Goal: Information Seeking & Learning: Find specific fact

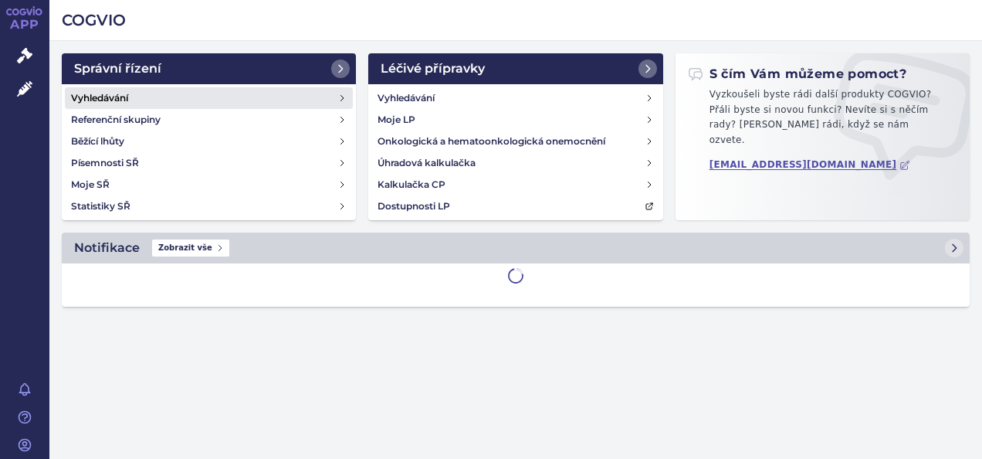
click at [180, 102] on link "Vyhledávání" at bounding box center [209, 98] width 288 height 22
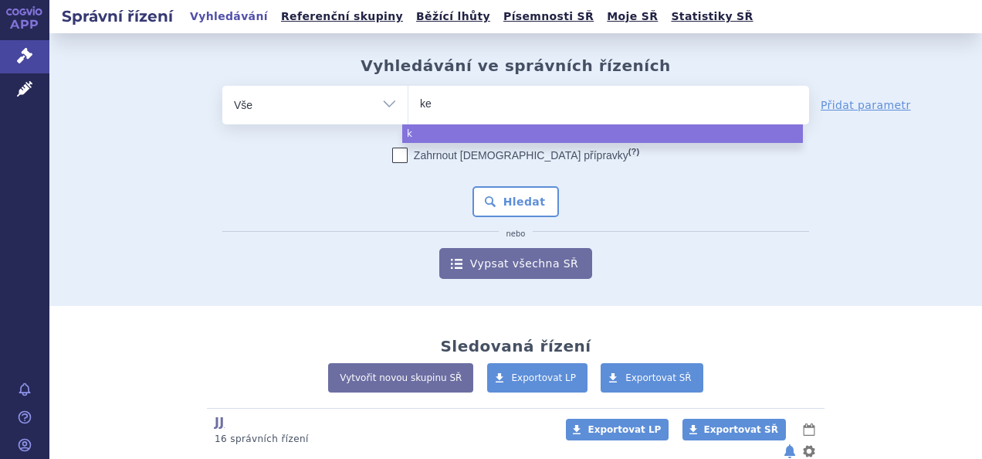
type input "kes"
type input "kesi"
type input "kesimp"
type input "kesimpt"
type input "kesimpta"
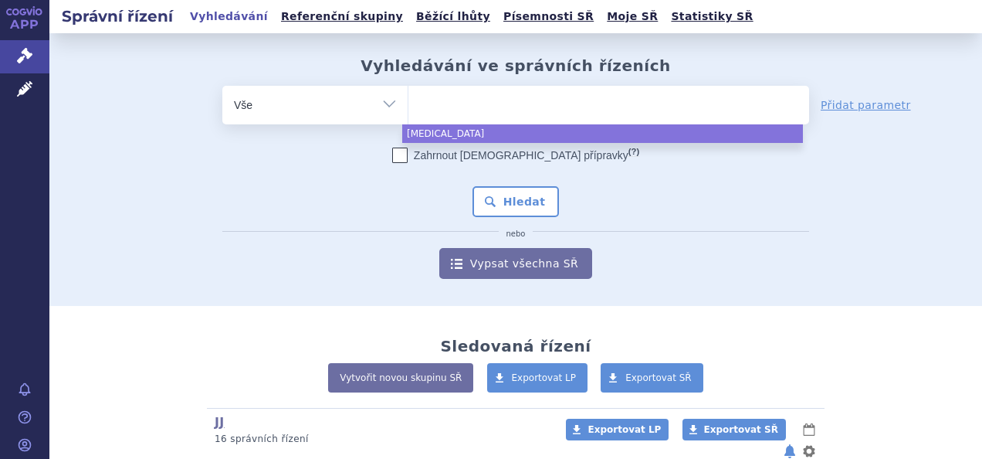
select select "kesimpta"
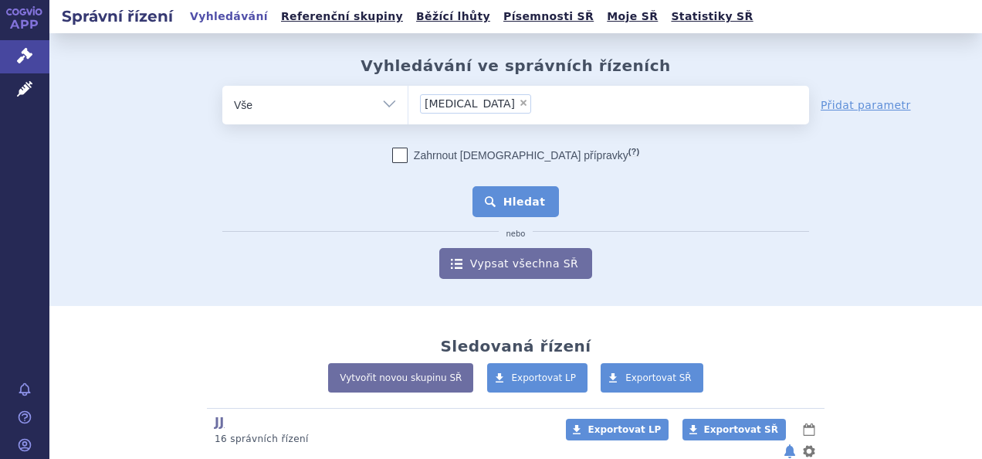
click at [514, 200] on button "Hledat" at bounding box center [516, 201] width 87 height 31
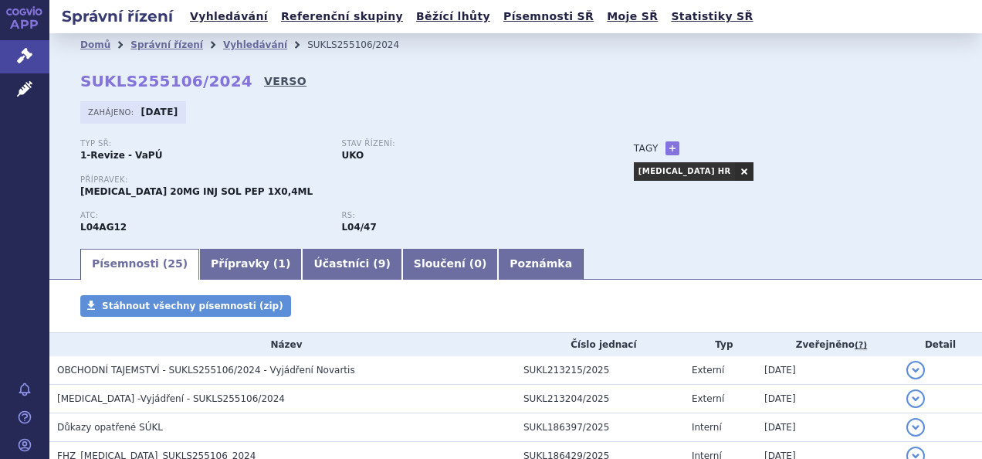
click at [264, 85] on link "VERSO" at bounding box center [285, 80] width 42 height 15
click at [246, 43] on link "Vyhledávání" at bounding box center [255, 44] width 64 height 11
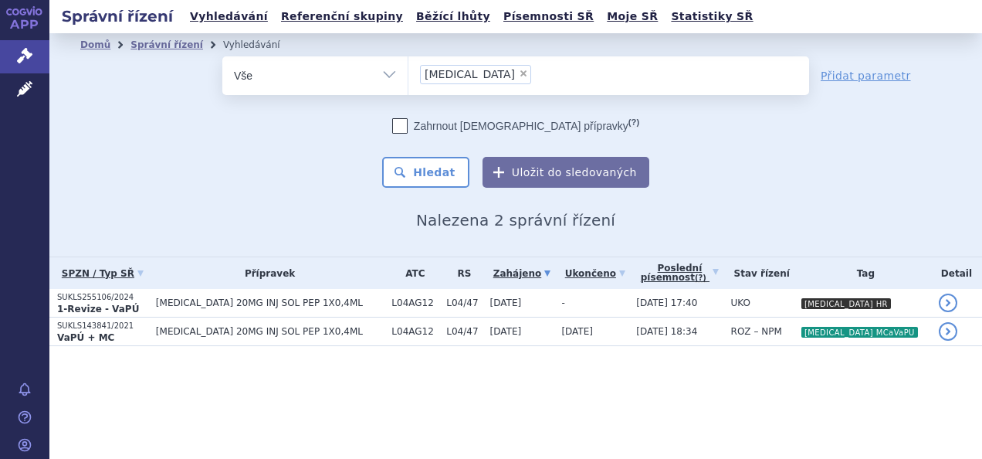
click at [519, 69] on span "×" at bounding box center [523, 73] width 9 height 9
click at [408, 69] on select "kesimpta" at bounding box center [408, 75] width 1 height 39
select select
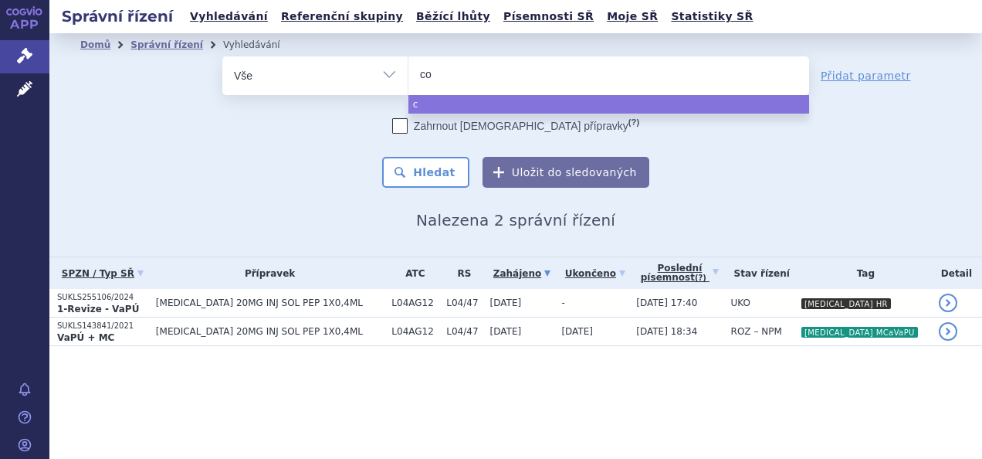
type input "cos"
type input "cosen"
type input "cosent"
type input "cosenta"
type input "cosenty"
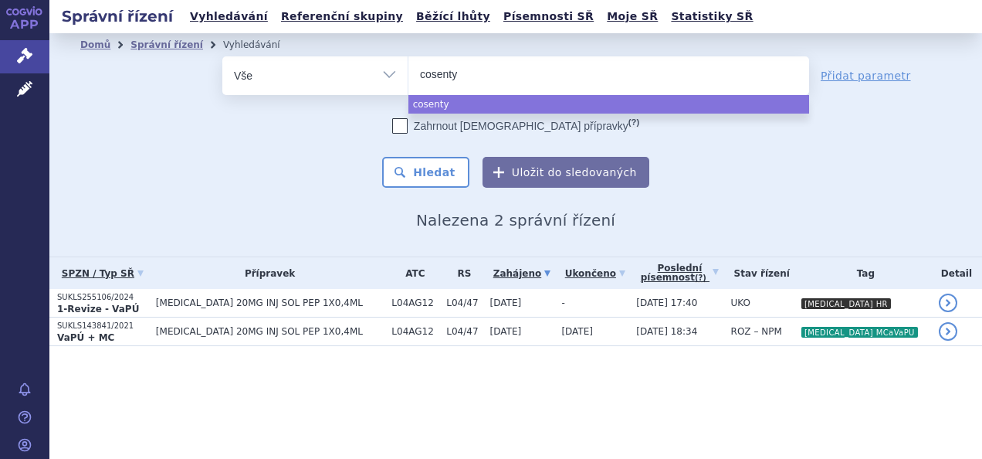
type input "cosentyx"
select select "cosentyx"
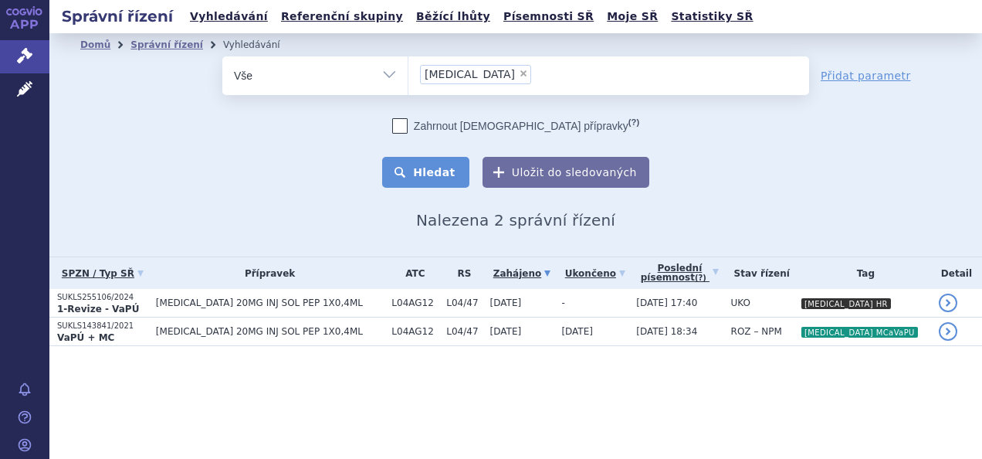
click at [430, 174] on button "Hledat" at bounding box center [425, 172] width 87 height 31
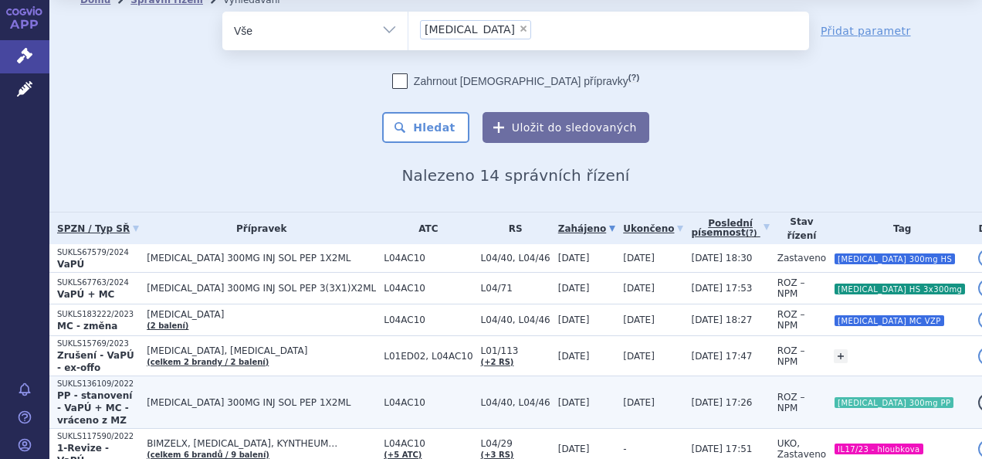
scroll to position [77, 0]
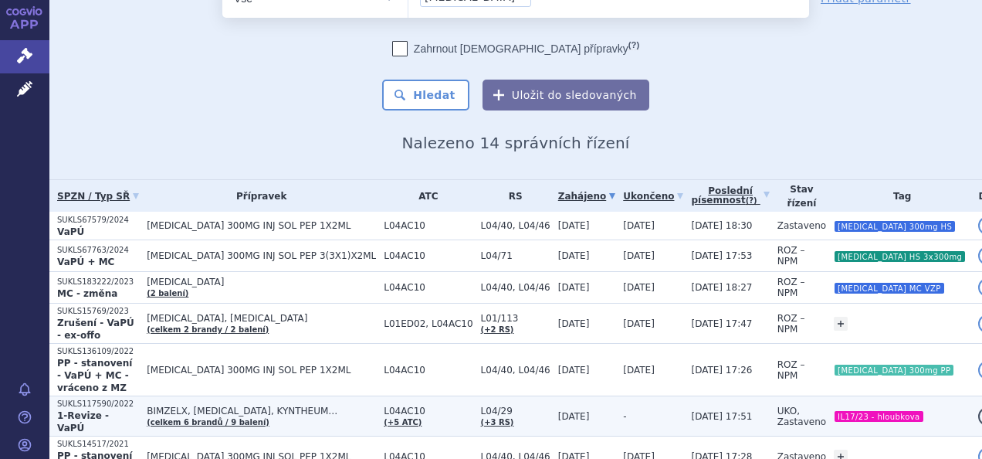
click at [139, 398] on p "SUKLS117590/2022" at bounding box center [98, 403] width 82 height 11
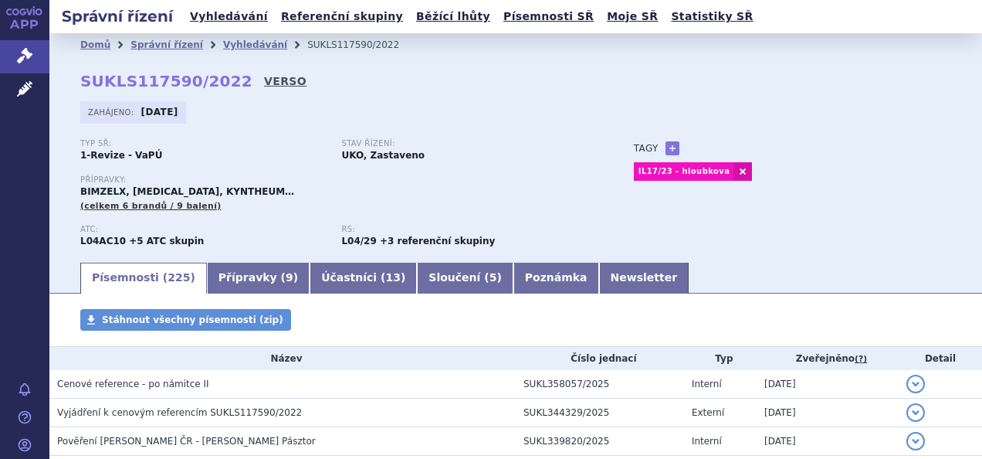
click at [264, 81] on link "VERSO" at bounding box center [285, 80] width 42 height 15
